Goal: Information Seeking & Learning: Learn about a topic

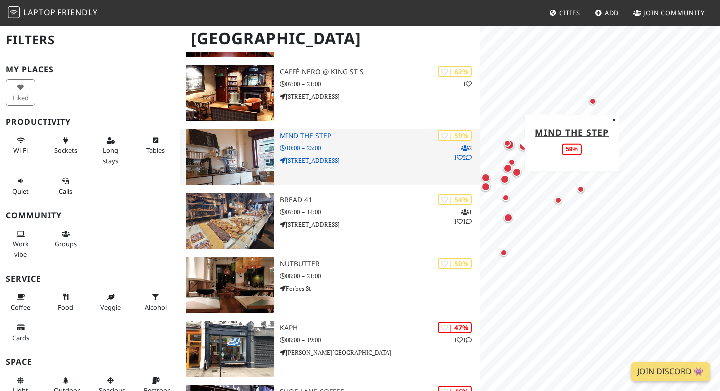
scroll to position [791, 0]
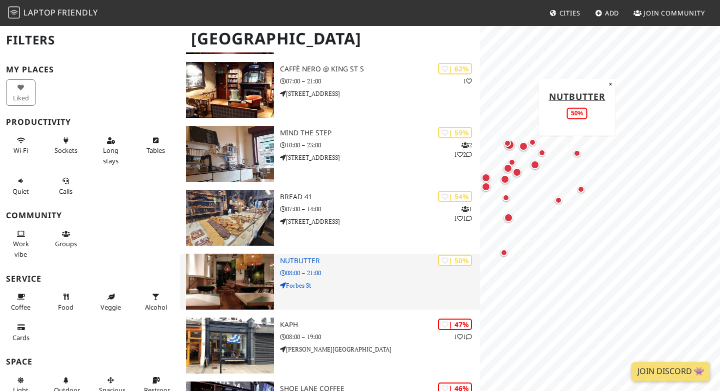
click at [291, 259] on h3 "Nutbutter" at bounding box center [380, 261] width 200 height 8
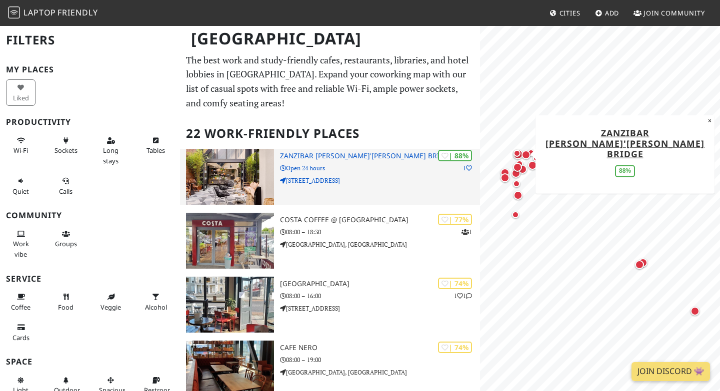
click at [333, 151] on div "| 88% 1 [GEOGRAPHIC_DATA][PERSON_NAME][GEOGRAPHIC_DATA][PERSON_NAME] Open 24 ho…" at bounding box center [380, 177] width 200 height 56
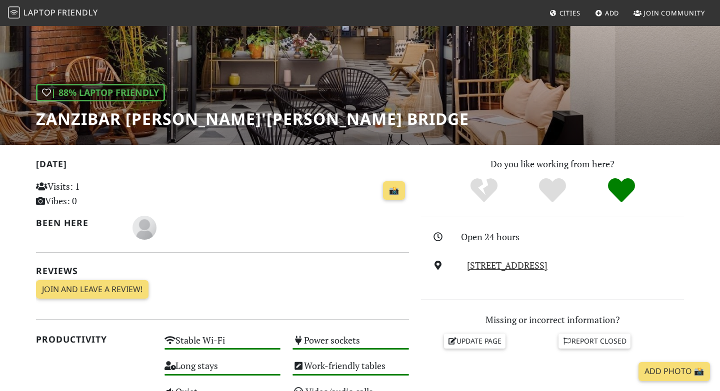
scroll to position [100, 0]
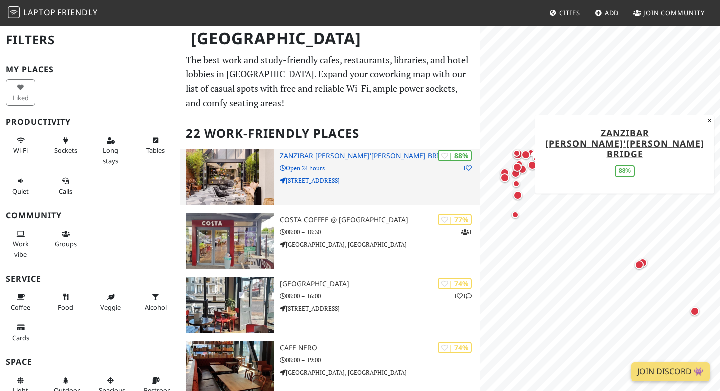
click at [358, 158] on h3 "Zanzibar [PERSON_NAME]'[PERSON_NAME] Bridge" at bounding box center [380, 156] width 200 height 8
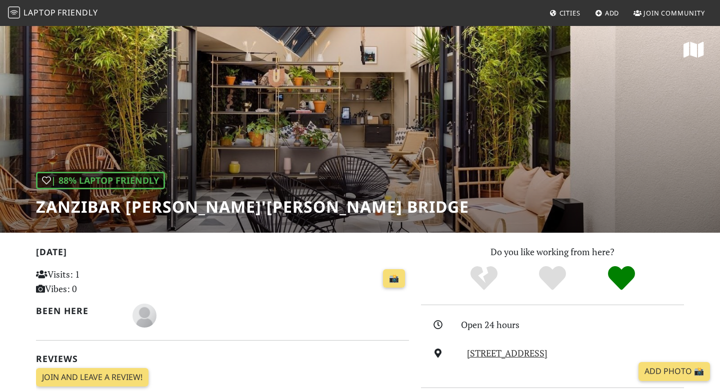
click at [134, 209] on h1 "Zanzibar [PERSON_NAME]'[PERSON_NAME] Bridge" at bounding box center [252, 206] width 433 height 19
click at [172, 204] on h1 "Zanzibar [PERSON_NAME]'[PERSON_NAME] Bridge" at bounding box center [252, 206] width 433 height 19
click at [184, 204] on h1 "Zanzibar [PERSON_NAME]'[PERSON_NAME] Bridge" at bounding box center [252, 206] width 433 height 19
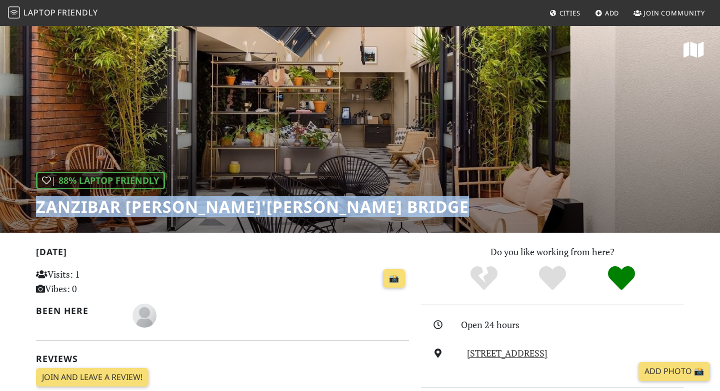
click at [184, 204] on h1 "Zanzibar [PERSON_NAME]'[PERSON_NAME] Bridge" at bounding box center [252, 206] width 433 height 19
copy div "Zanzibar [PERSON_NAME]'[PERSON_NAME] Bridge"
